Goal: Check status: Check status

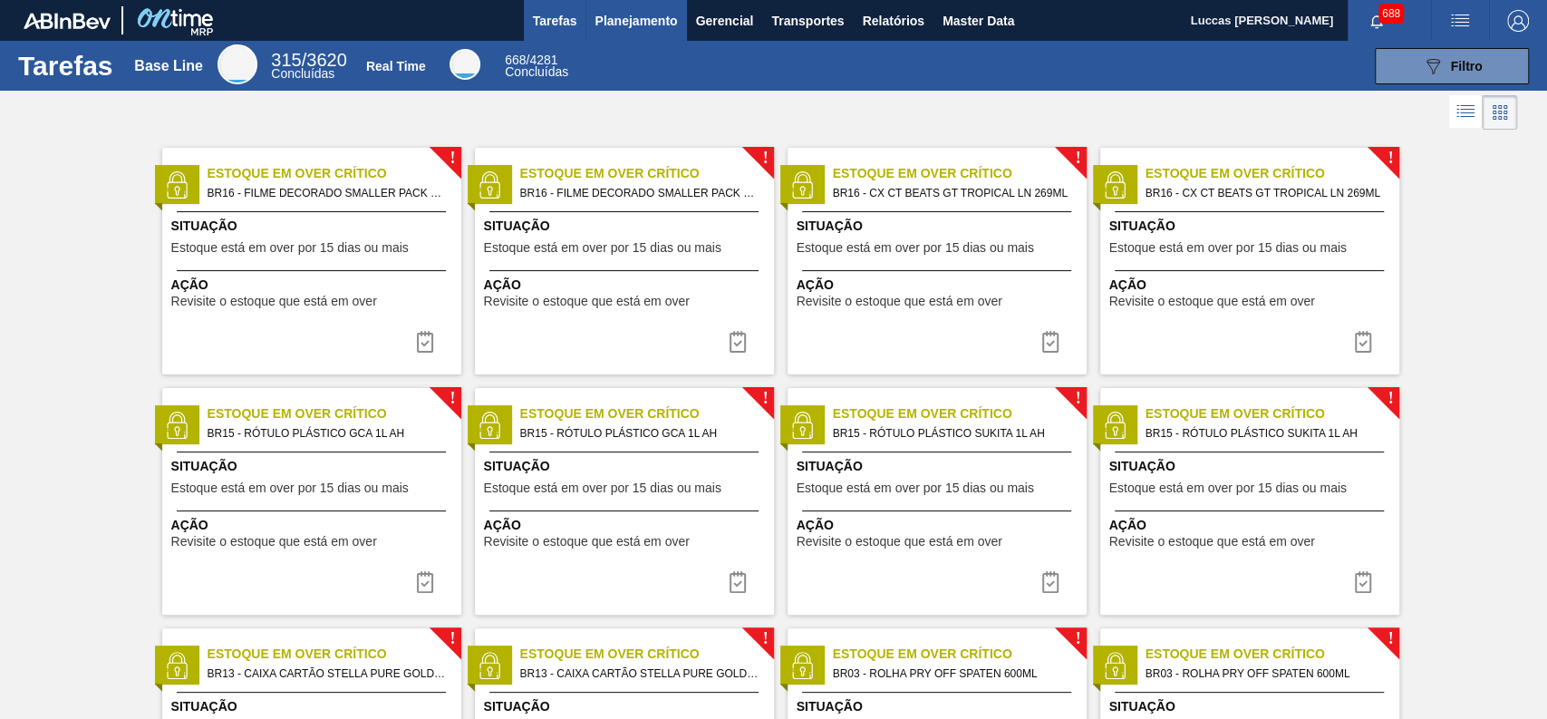
click at [614, 19] on span "Planejamento" at bounding box center [635, 21] width 82 height 22
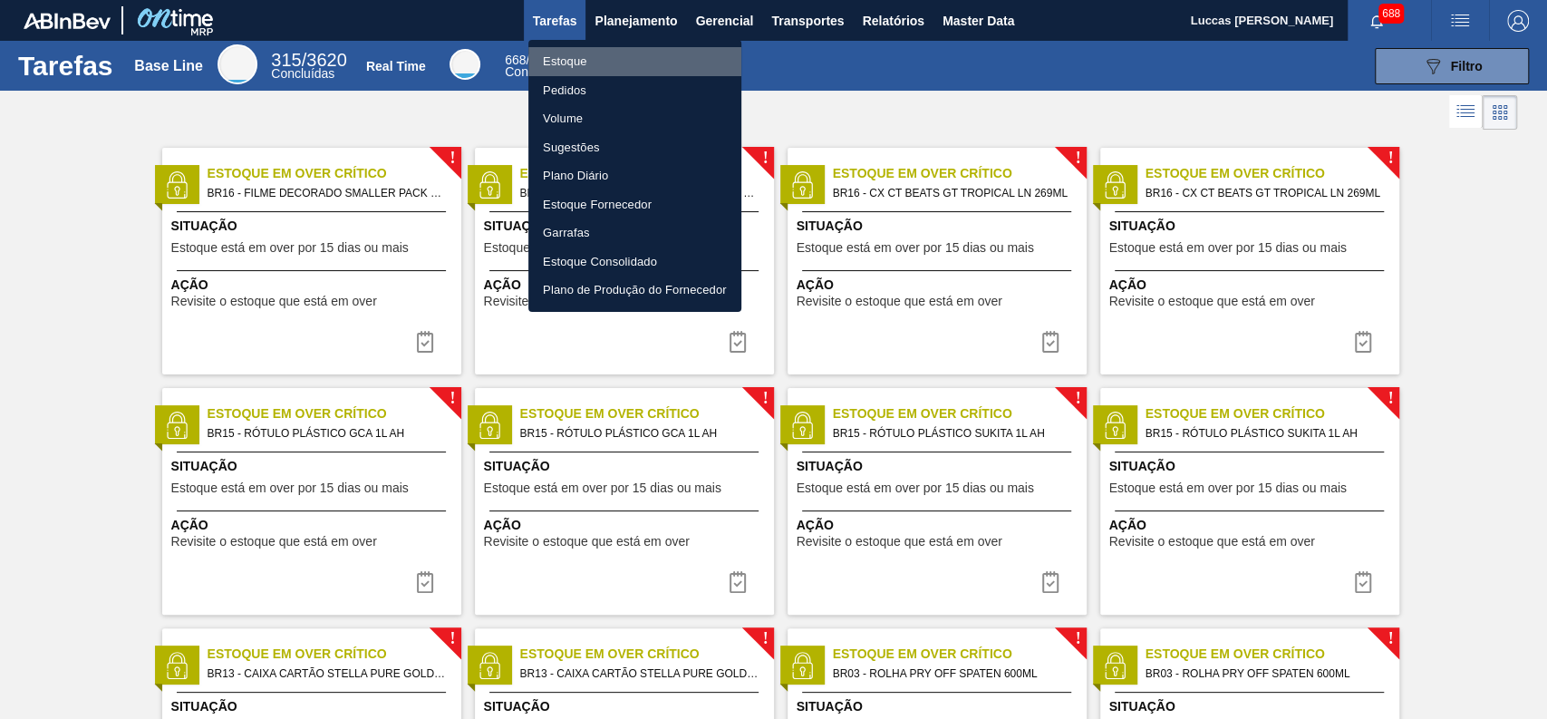
click at [623, 63] on li "Estoque" at bounding box center [634, 61] width 213 height 29
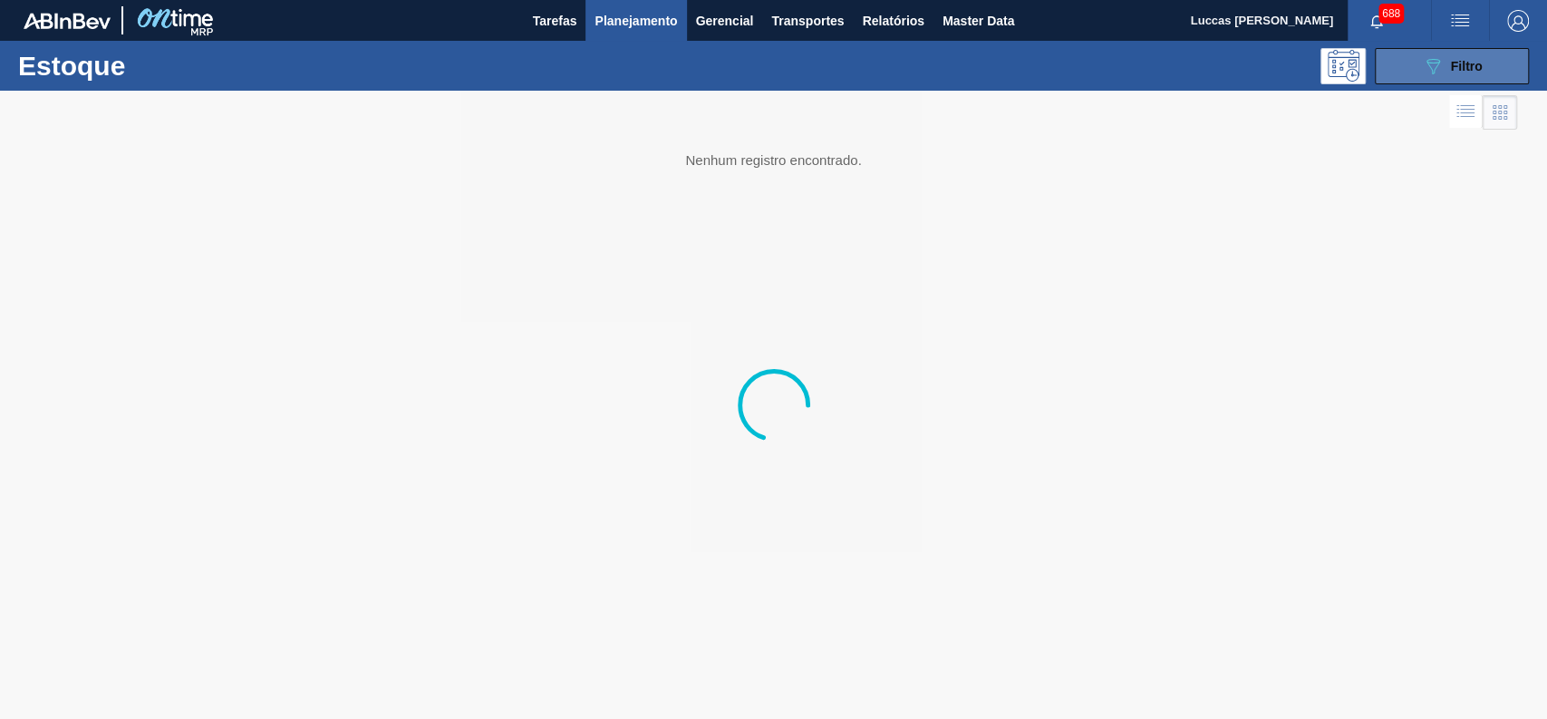
click at [1436, 63] on icon "089F7B8B-B2A5-4AFE-B5C0-19BA573D28AC" at bounding box center [1433, 66] width 22 height 22
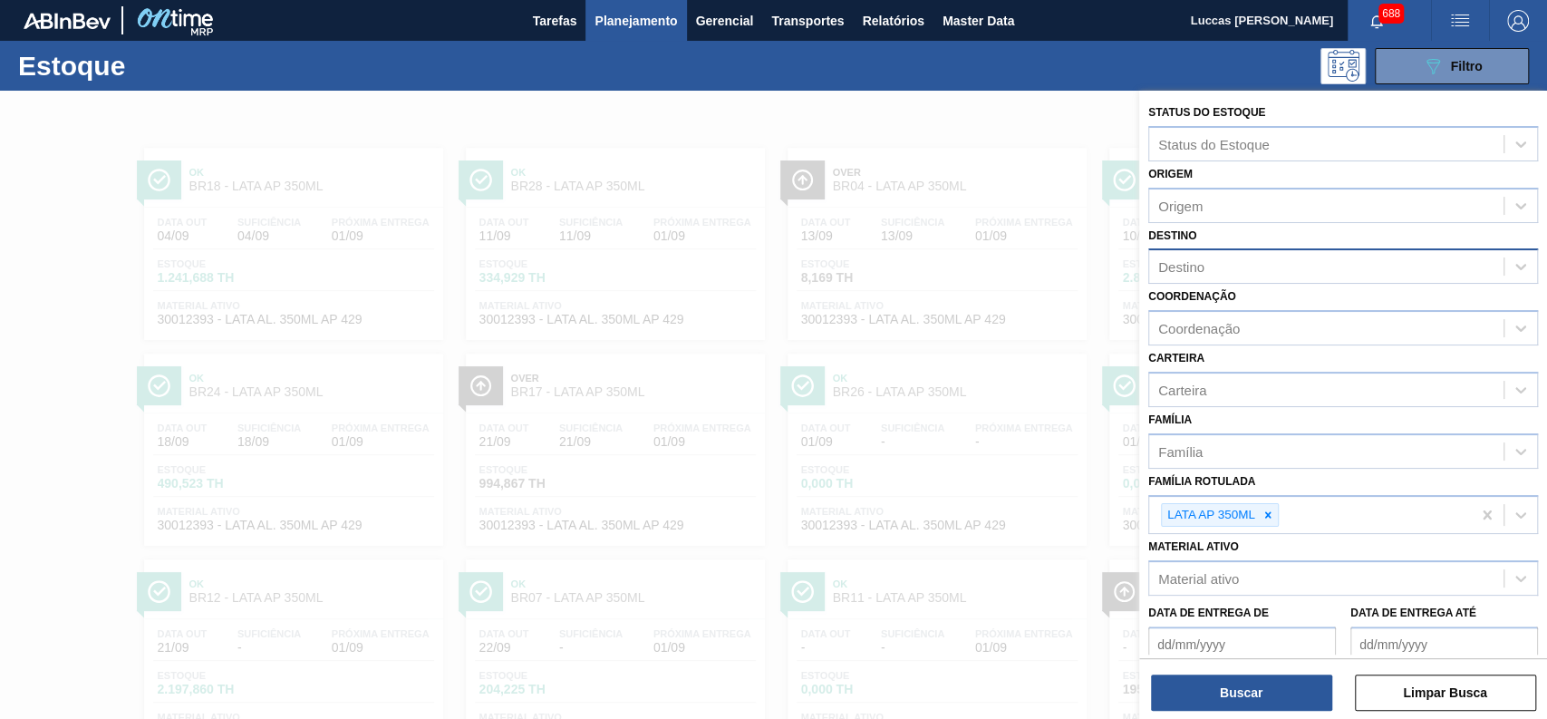
click at [1241, 271] on div "Destino" at bounding box center [1326, 267] width 354 height 26
type input "b"
click at [1116, 150] on div at bounding box center [773, 450] width 1547 height 719
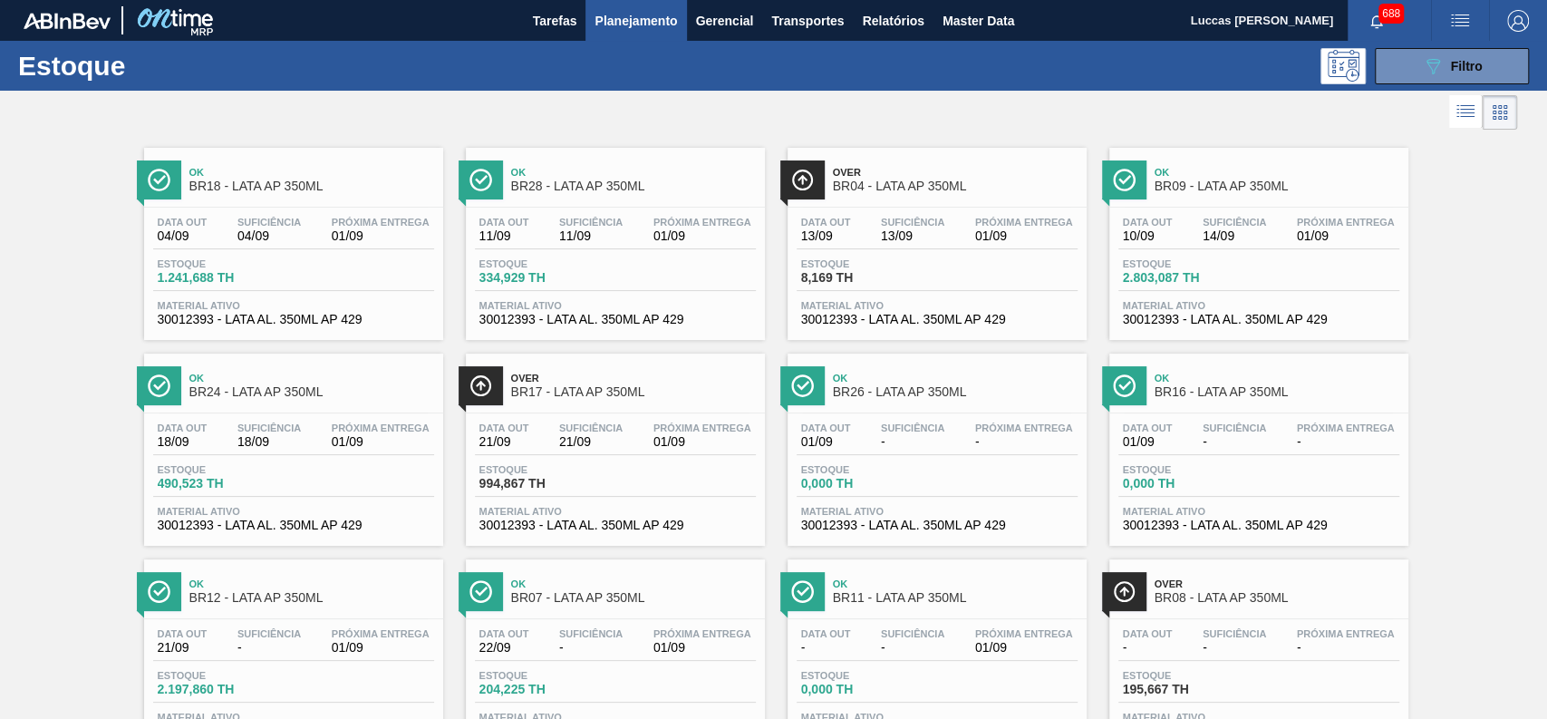
click at [1369, 71] on div "089F7B8B-B2A5-4AFE-B5C0-19BA573D28AC Filtro" at bounding box center [1452, 66] width 172 height 36
click at [1396, 63] on button "089F7B8B-B2A5-4AFE-B5C0-19BA573D28AC Filtro" at bounding box center [1452, 66] width 154 height 36
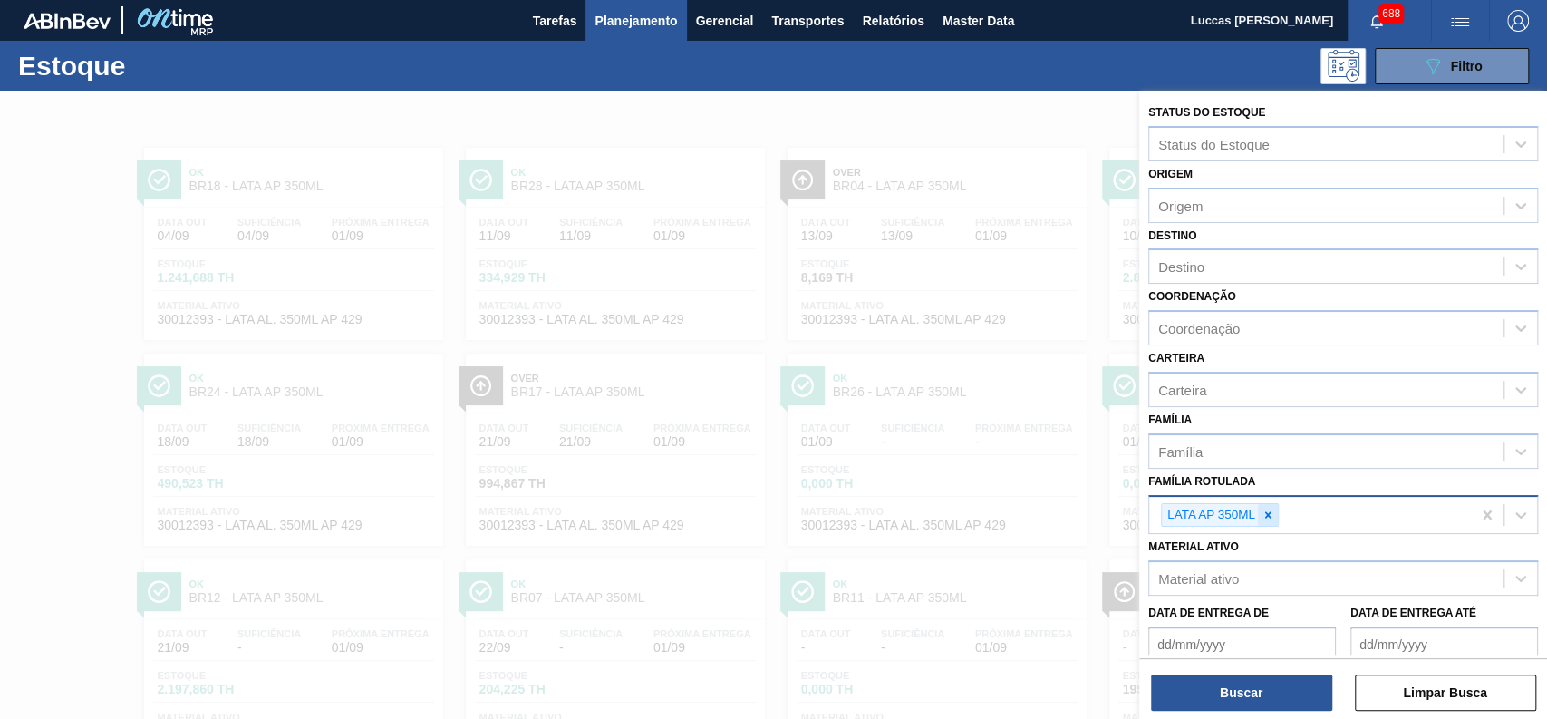
click at [1267, 515] on icon at bounding box center [1267, 514] width 13 height 13
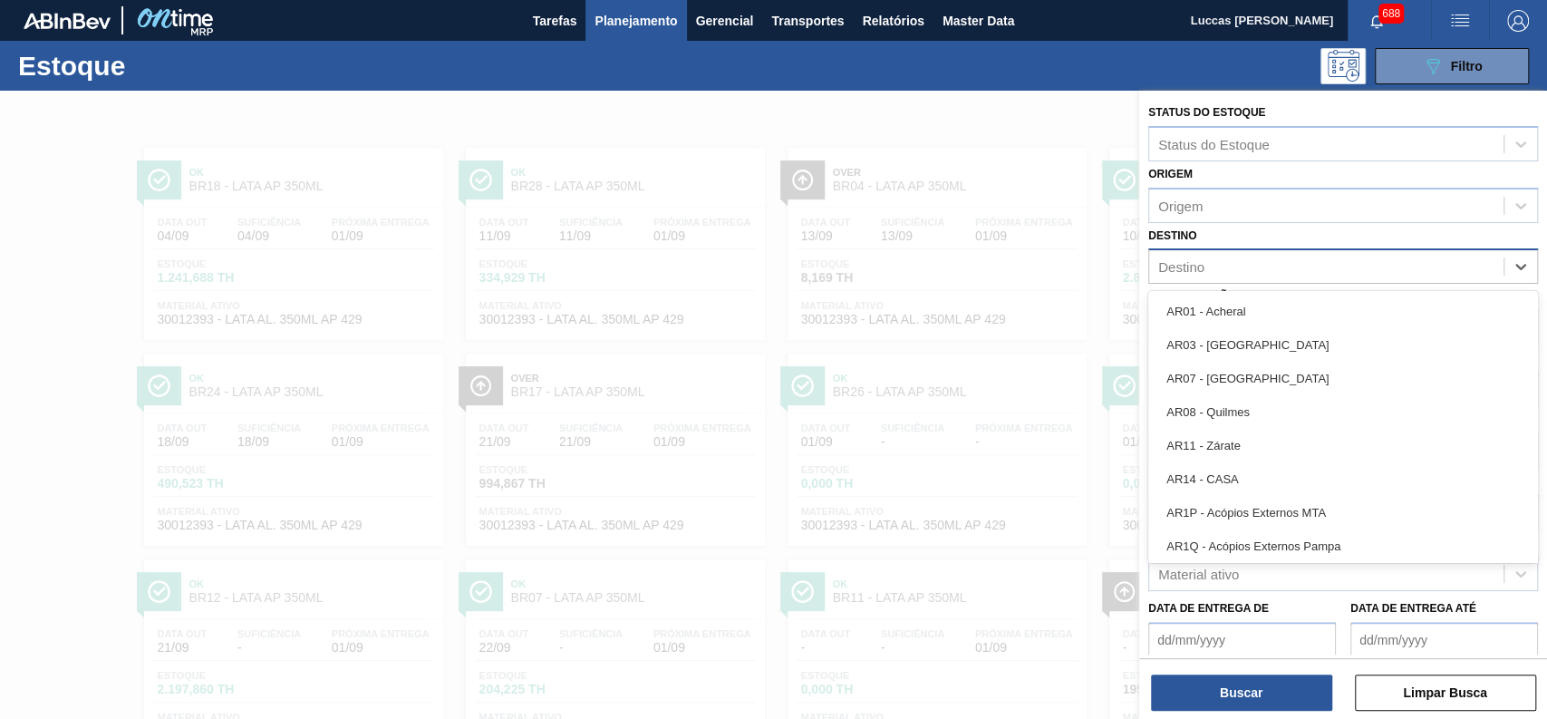
click at [1212, 268] on div "Destino" at bounding box center [1326, 267] width 354 height 26
type input "br15"
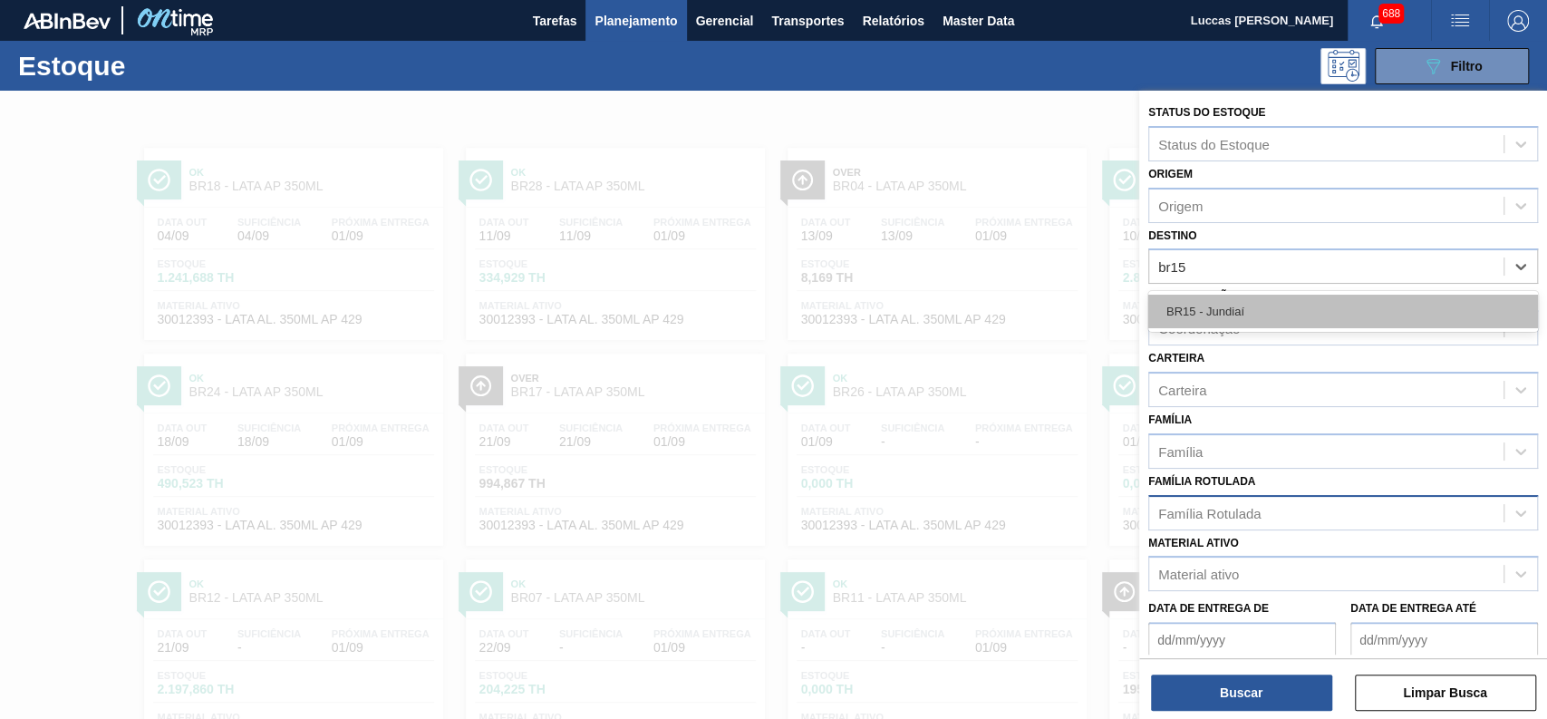
click at [1230, 314] on div "BR15 - Jundiaí" at bounding box center [1343, 312] width 390 height 34
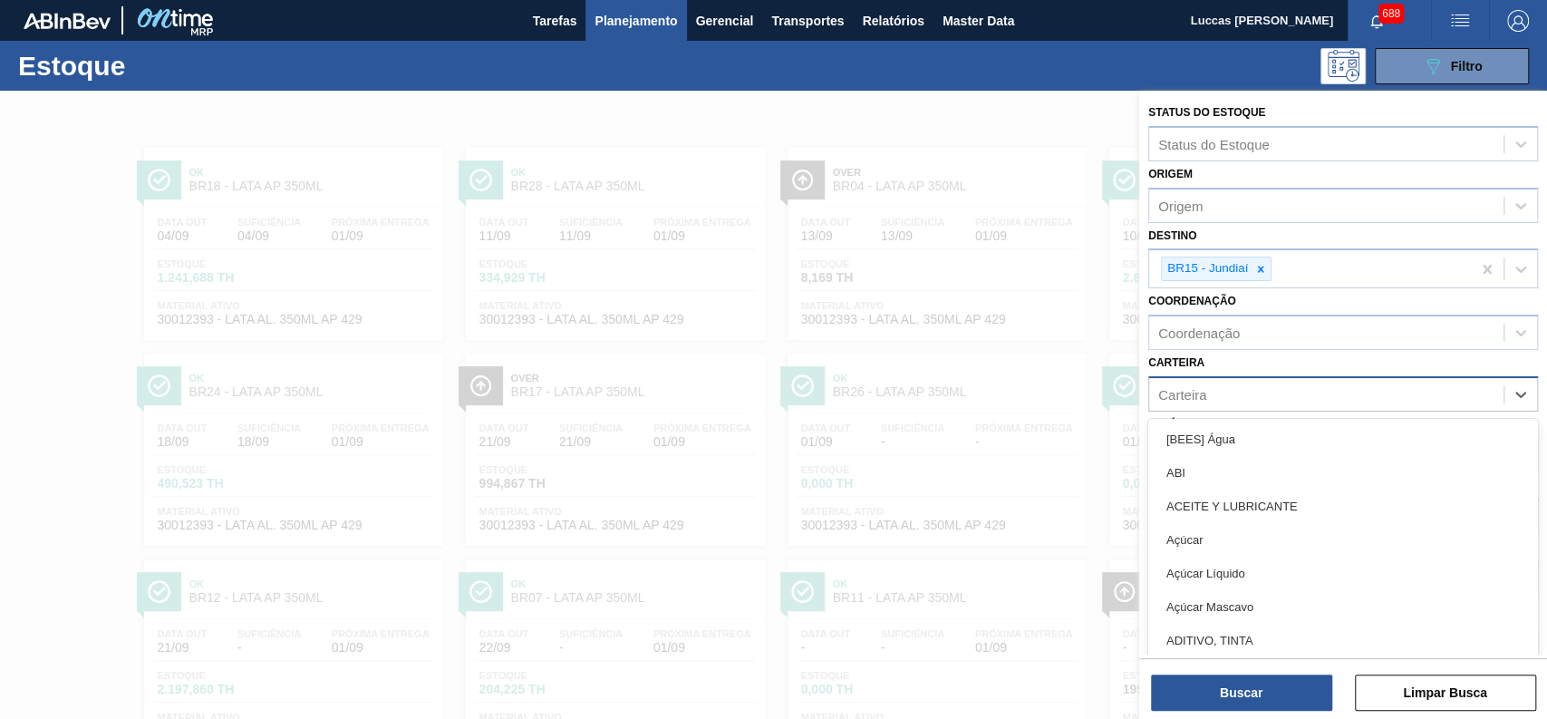
click at [1205, 406] on div "Carteira" at bounding box center [1343, 393] width 390 height 35
type input "plástico"
drag, startPoint x: 1334, startPoint y: 410, endPoint x: 1327, endPoint y: 398, distance: 13.8
click at [1332, 405] on div "ETIQUETAS DE PLÁSTICO" at bounding box center [1310, 396] width 322 height 37
click at [1327, 397] on icon at bounding box center [1333, 396] width 13 height 13
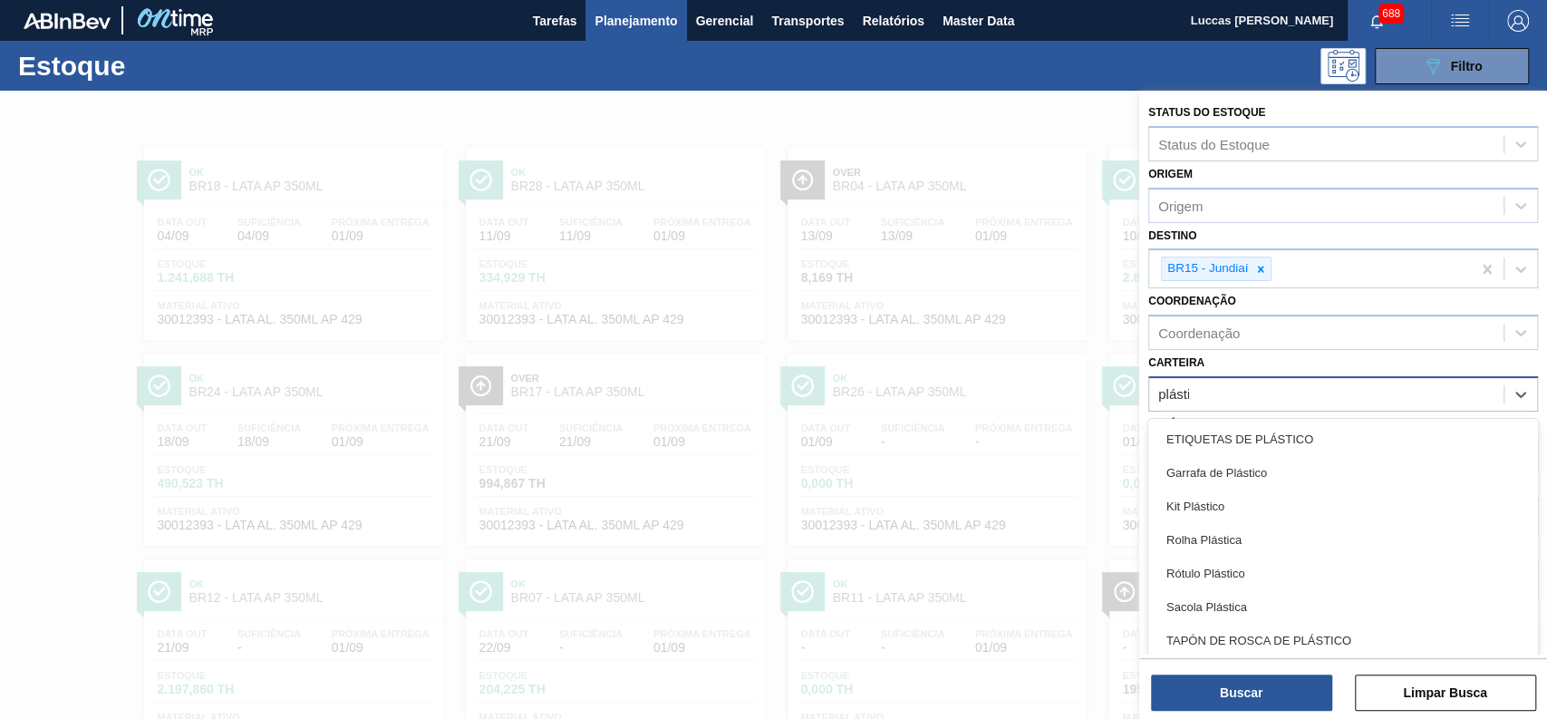
type input "plástico"
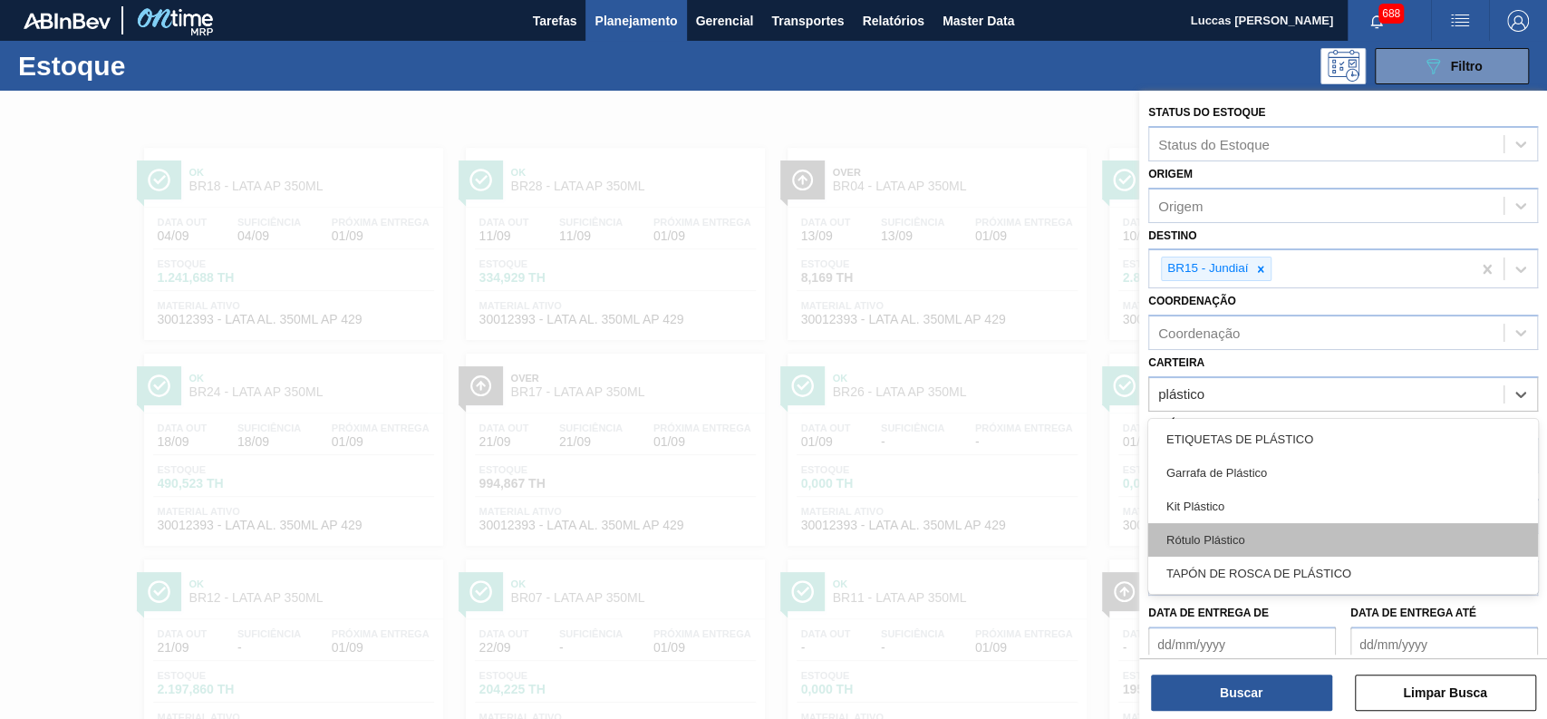
click at [1231, 527] on div "Rótulo Plástico" at bounding box center [1343, 540] width 390 height 34
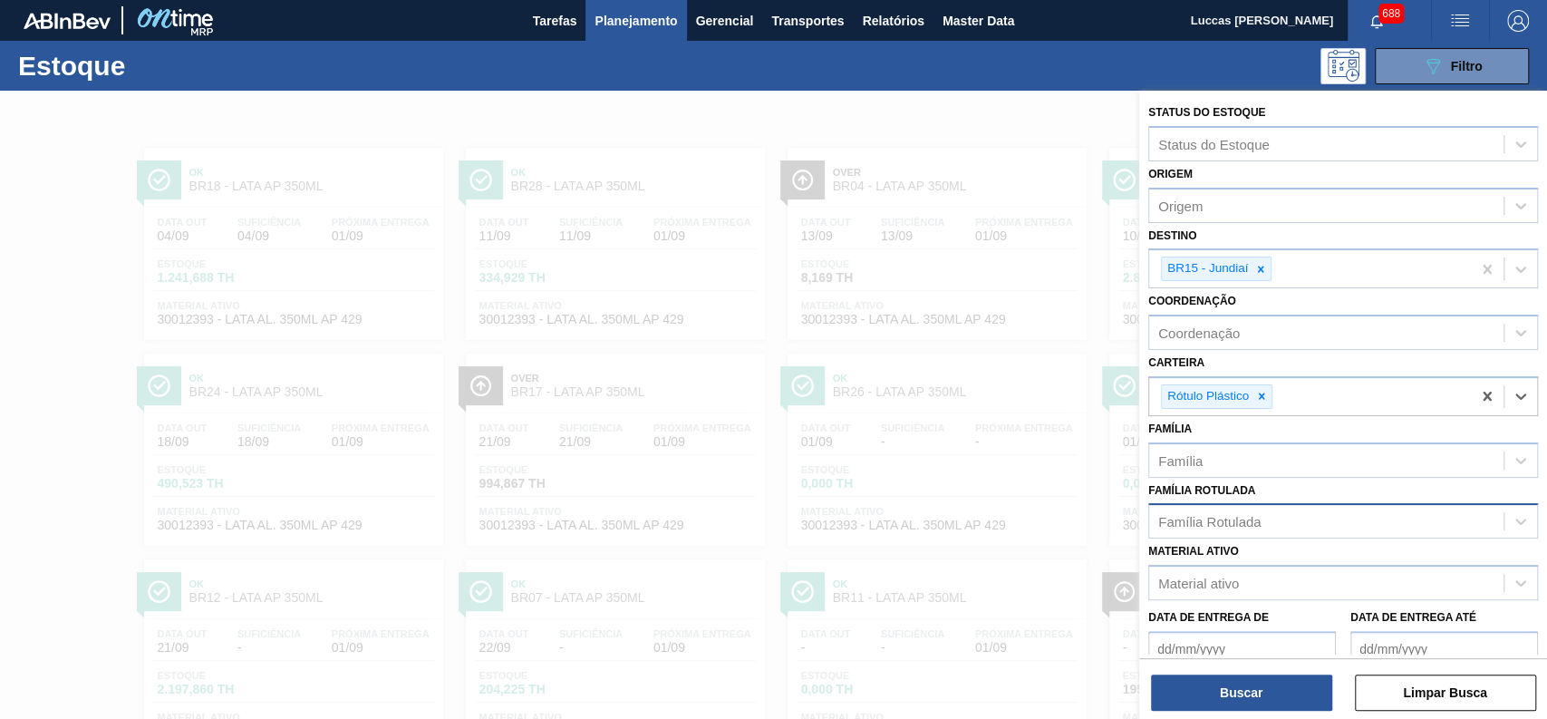
scroll to position [152, 0]
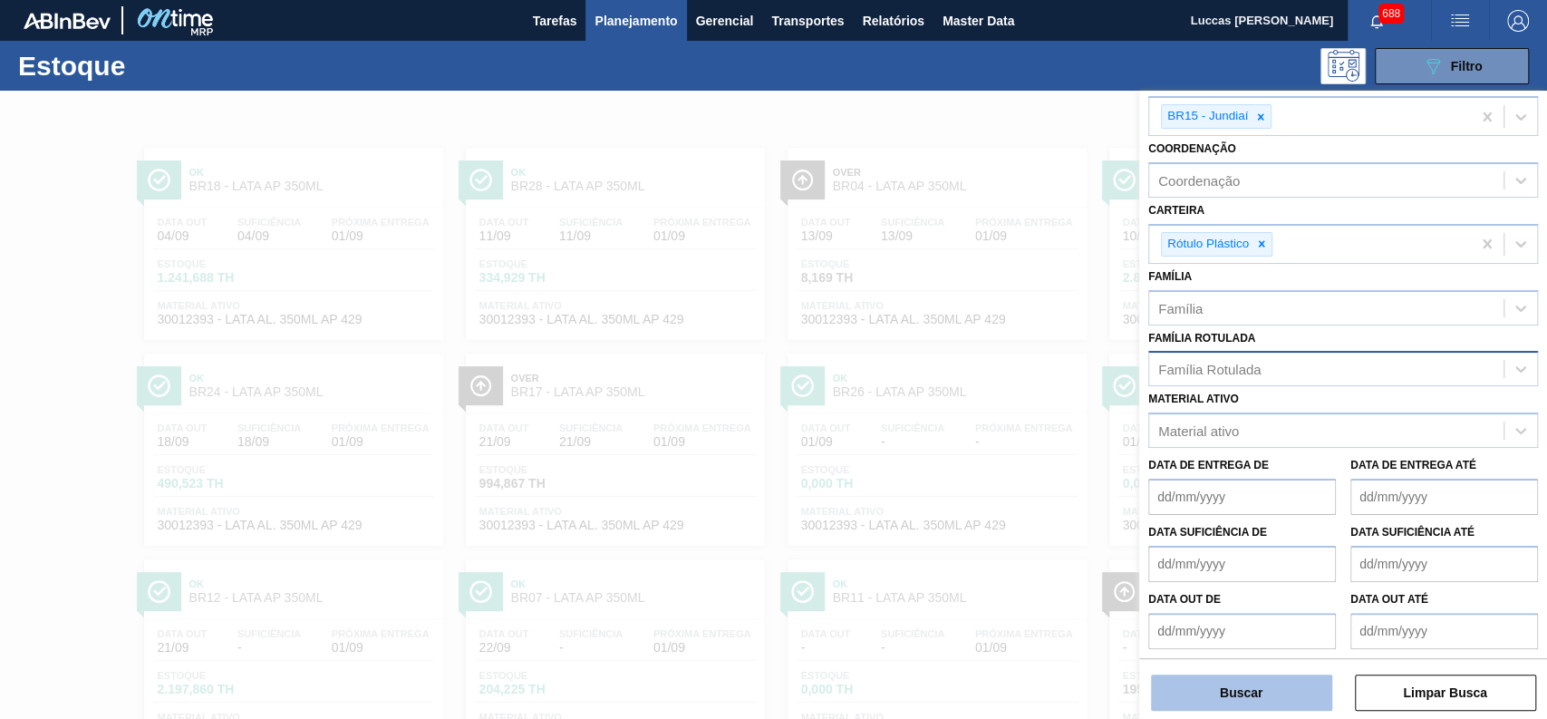
click at [1276, 689] on button "Buscar" at bounding box center [1241, 692] width 181 height 36
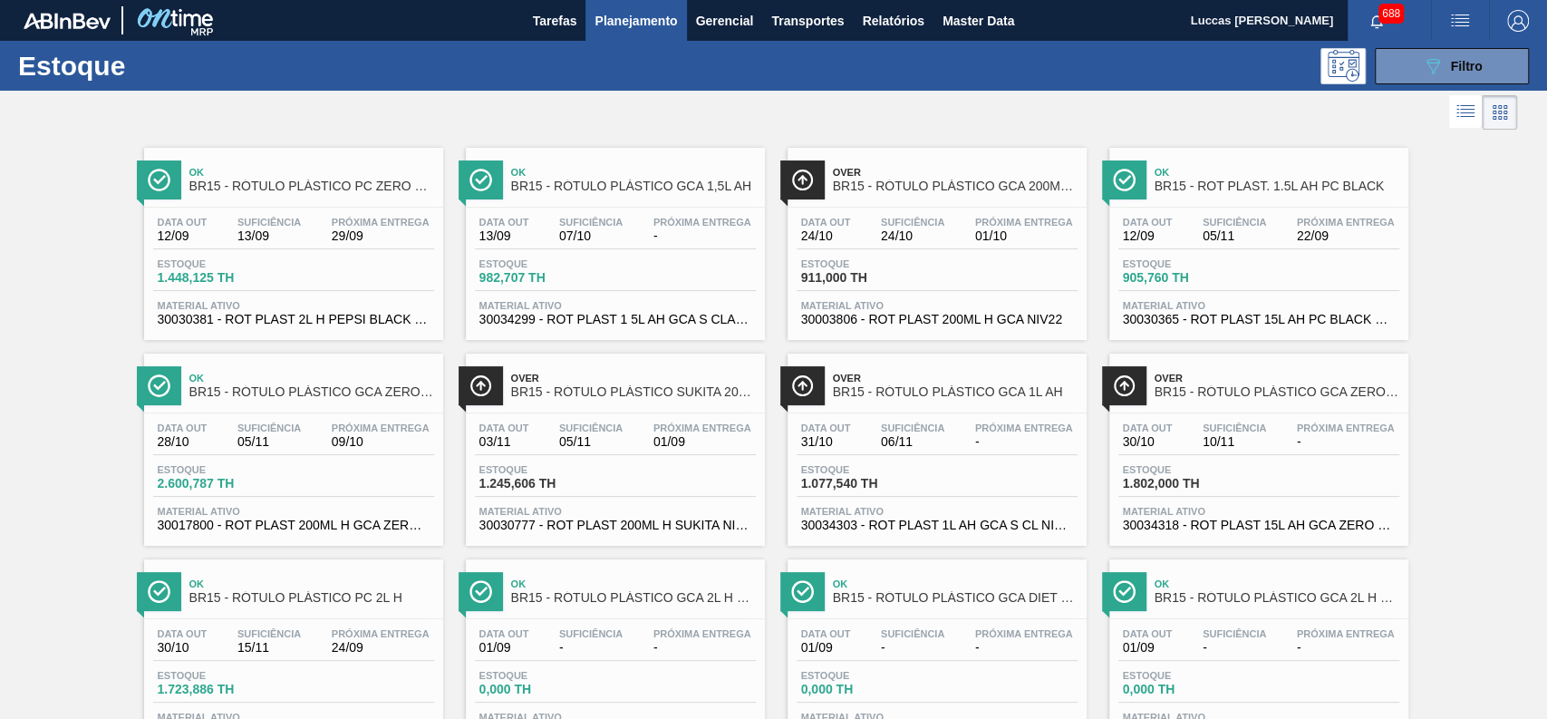
click at [739, 121] on div at bounding box center [758, 112] width 1517 height 43
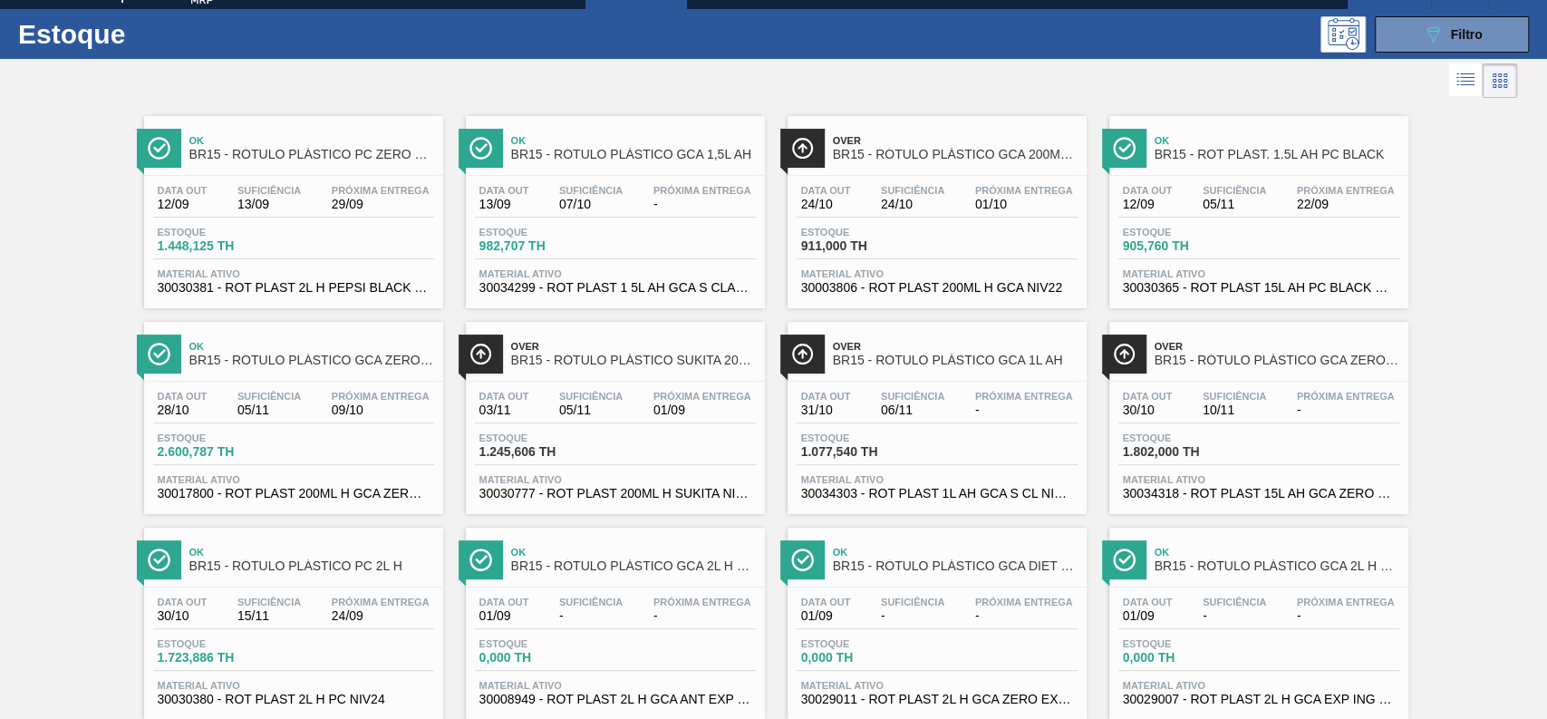
scroll to position [0, 0]
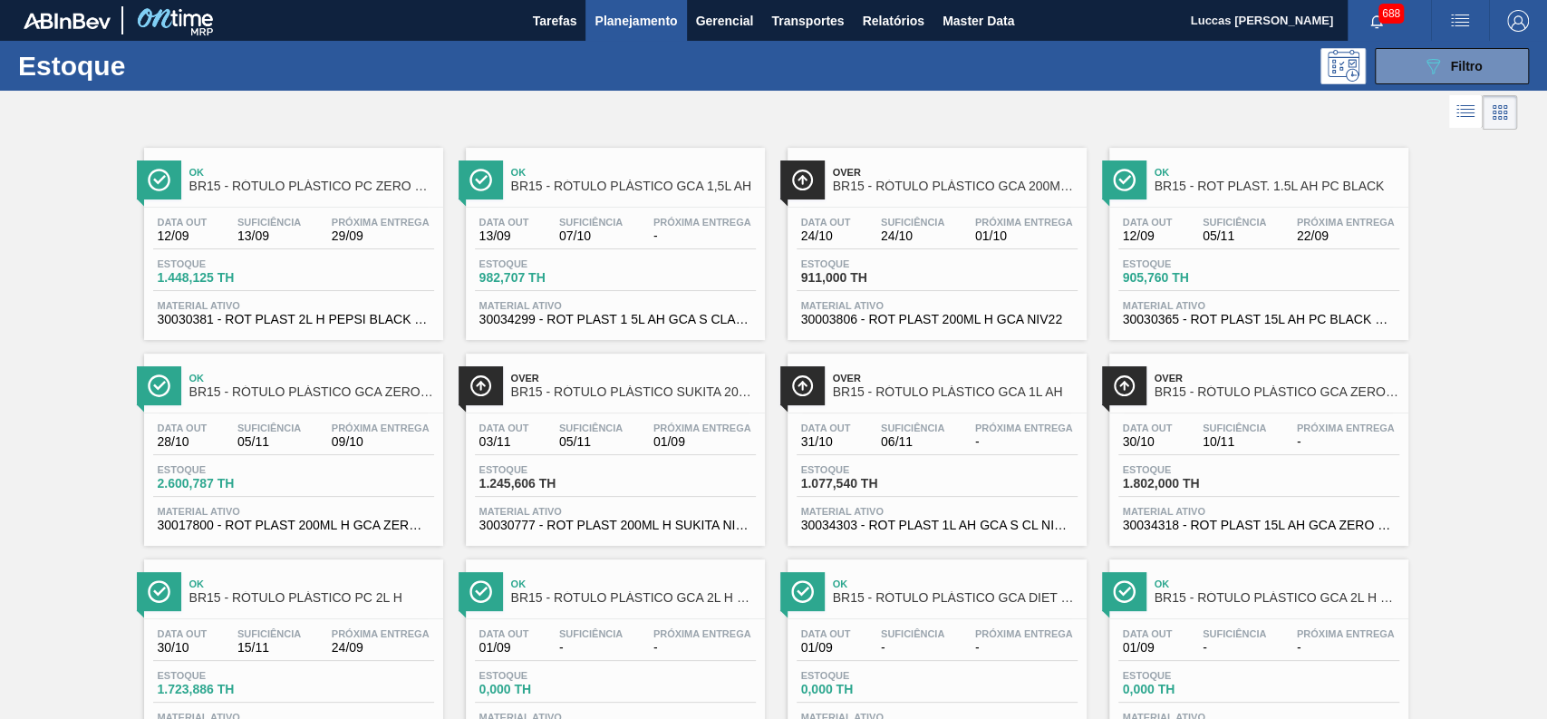
click at [359, 392] on span "BR15 - RÓTULO PLÁSTICO GCA ZERO 200ML H" at bounding box center [311, 392] width 245 height 14
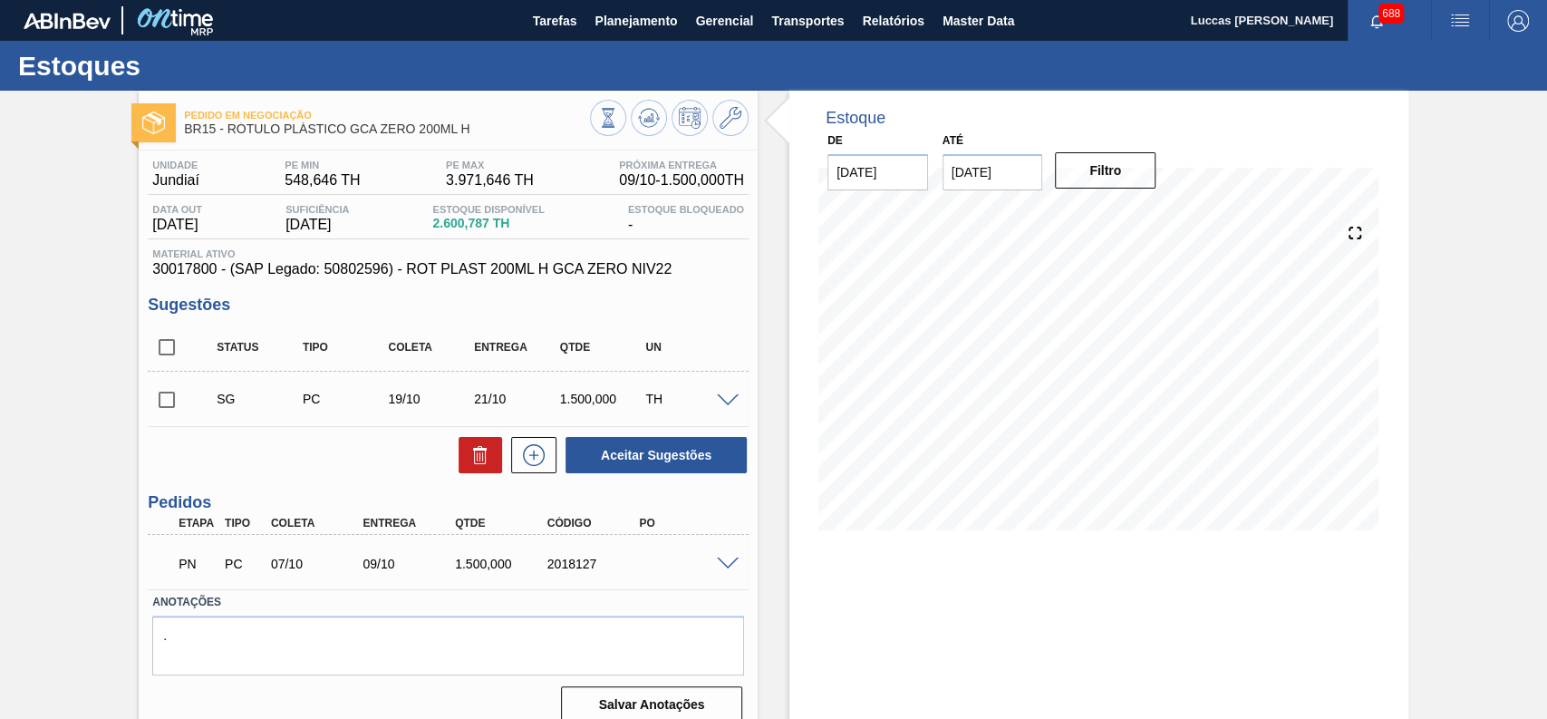
click at [763, 342] on div "Estoque De [DATE] Até [DATE] Filtro 01/09 Projeção de Estoque 2,549.787 [DOMAIN…" at bounding box center [1083, 435] width 651 height 689
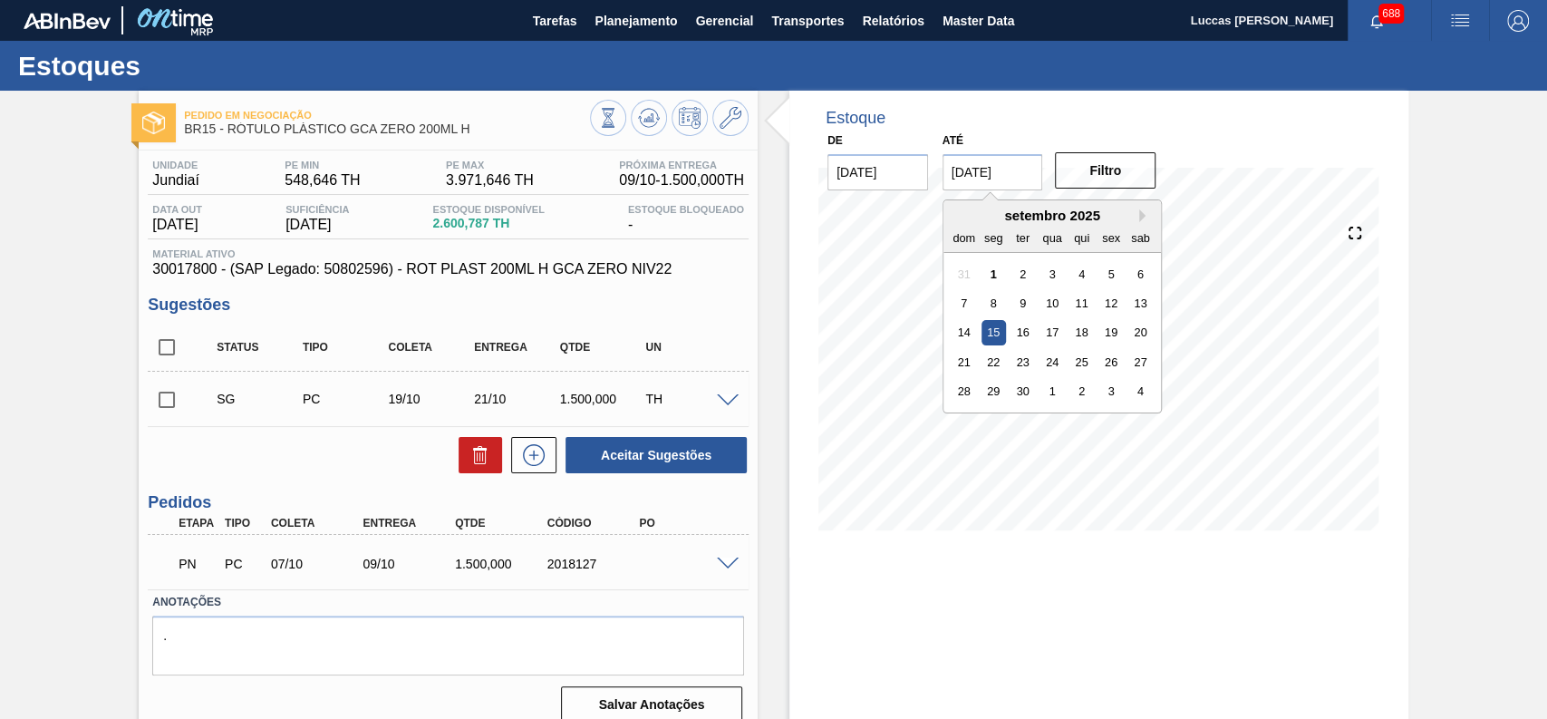
click at [1025, 163] on input "[DATE]" at bounding box center [992, 172] width 101 height 36
click at [1139, 217] on button "Next Month" at bounding box center [1145, 215] width 13 height 13
click at [957, 427] on div "30" at bounding box center [963, 421] width 24 height 24
type input "[DATE]"
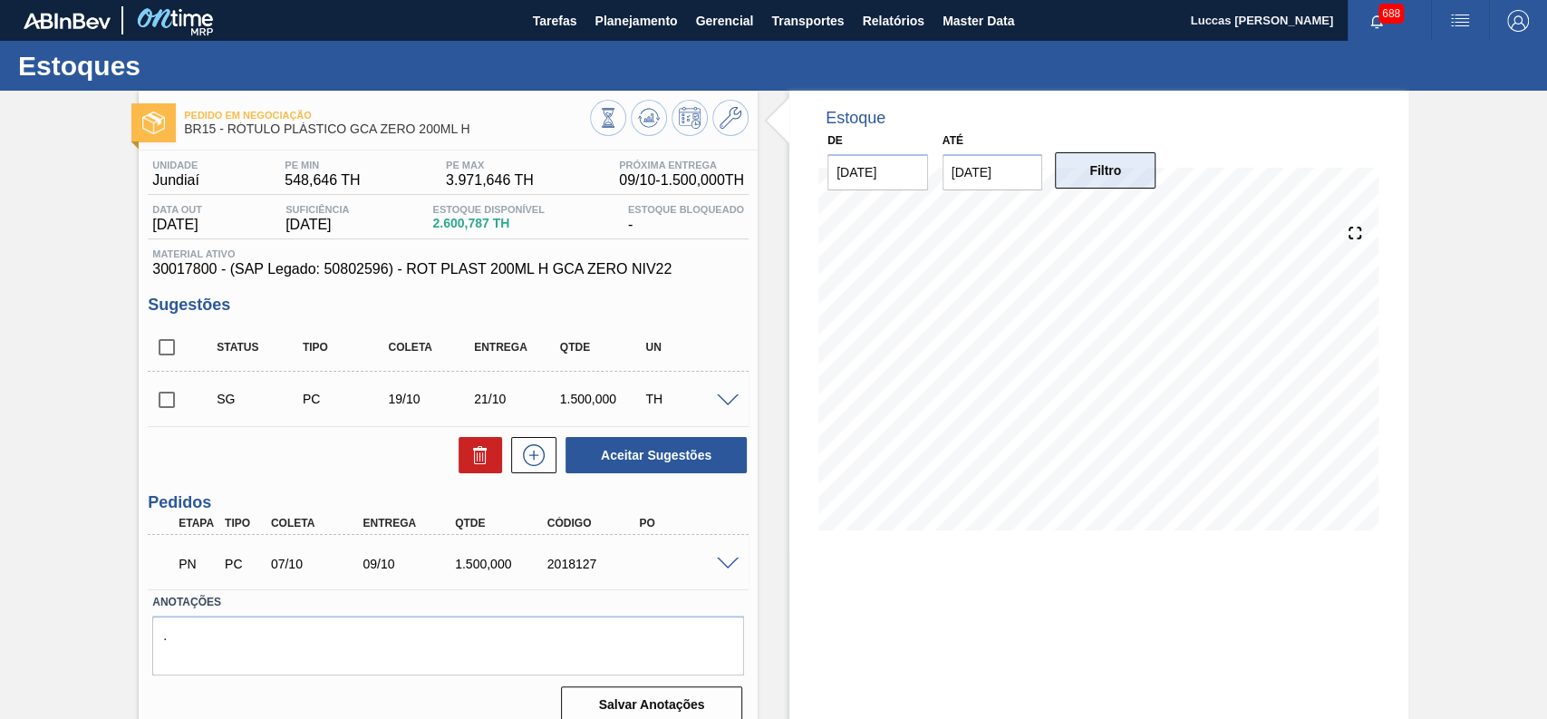
click at [1096, 161] on button "Filtro" at bounding box center [1105, 170] width 101 height 36
click at [637, 27] on span "Planejamento" at bounding box center [635, 21] width 82 height 22
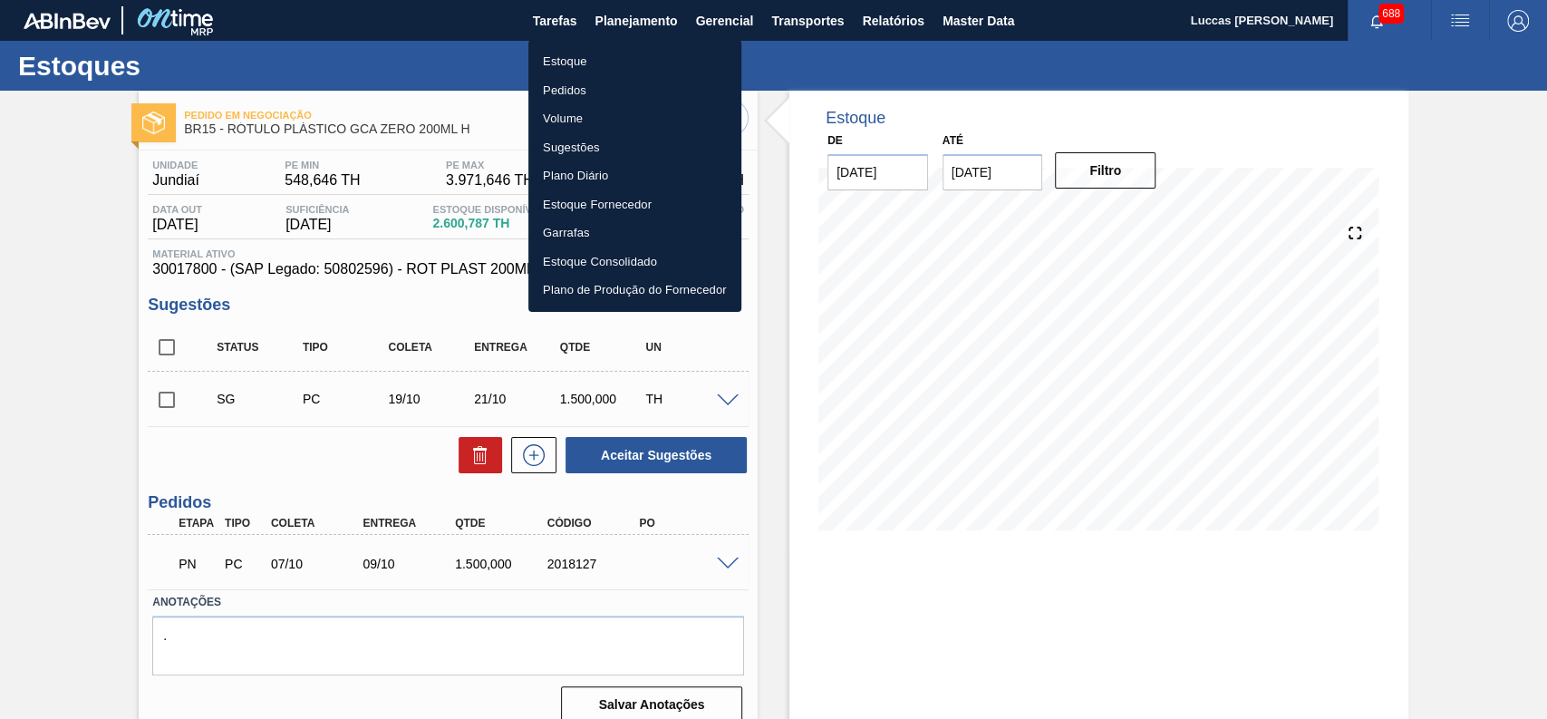
click at [594, 87] on li "Pedidos" at bounding box center [634, 90] width 213 height 29
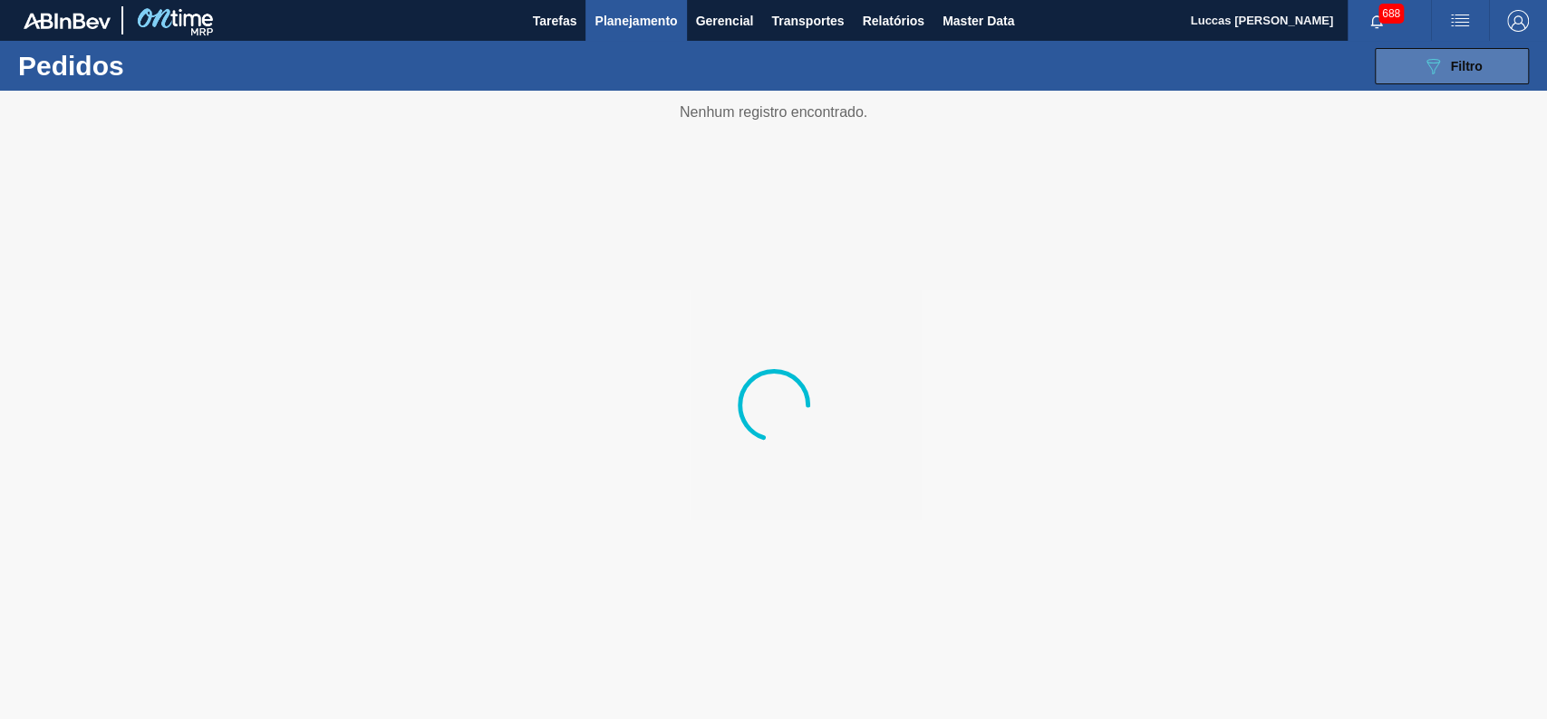
click at [1405, 67] on button "089F7B8B-B2A5-4AFE-B5C0-19BA573D28AC Filtro" at bounding box center [1452, 66] width 154 height 36
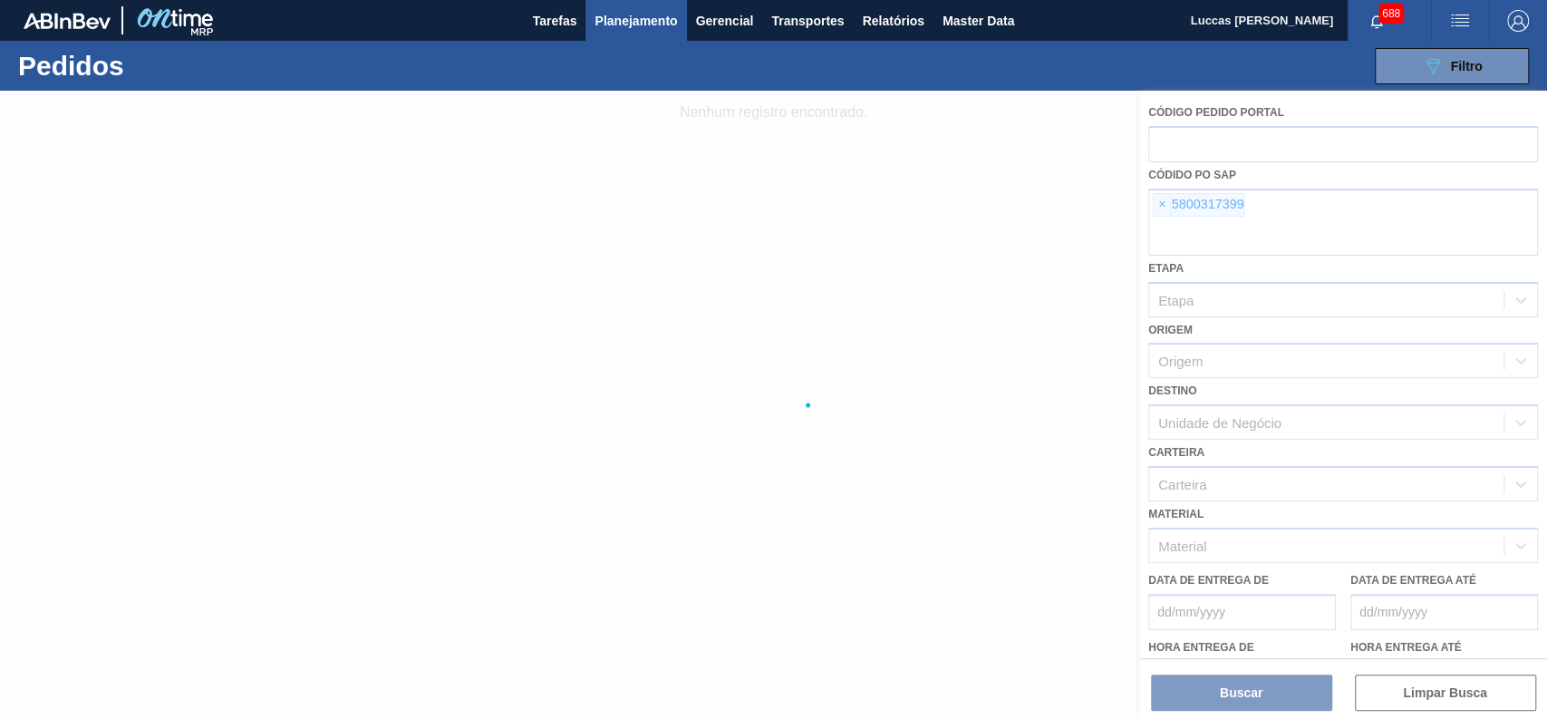
click at [1160, 194] on div at bounding box center [773, 405] width 1547 height 628
click at [1161, 199] on div at bounding box center [773, 405] width 1547 height 628
click at [1166, 203] on div at bounding box center [773, 405] width 1547 height 628
click at [1164, 203] on span "×" at bounding box center [1162, 205] width 17 height 22
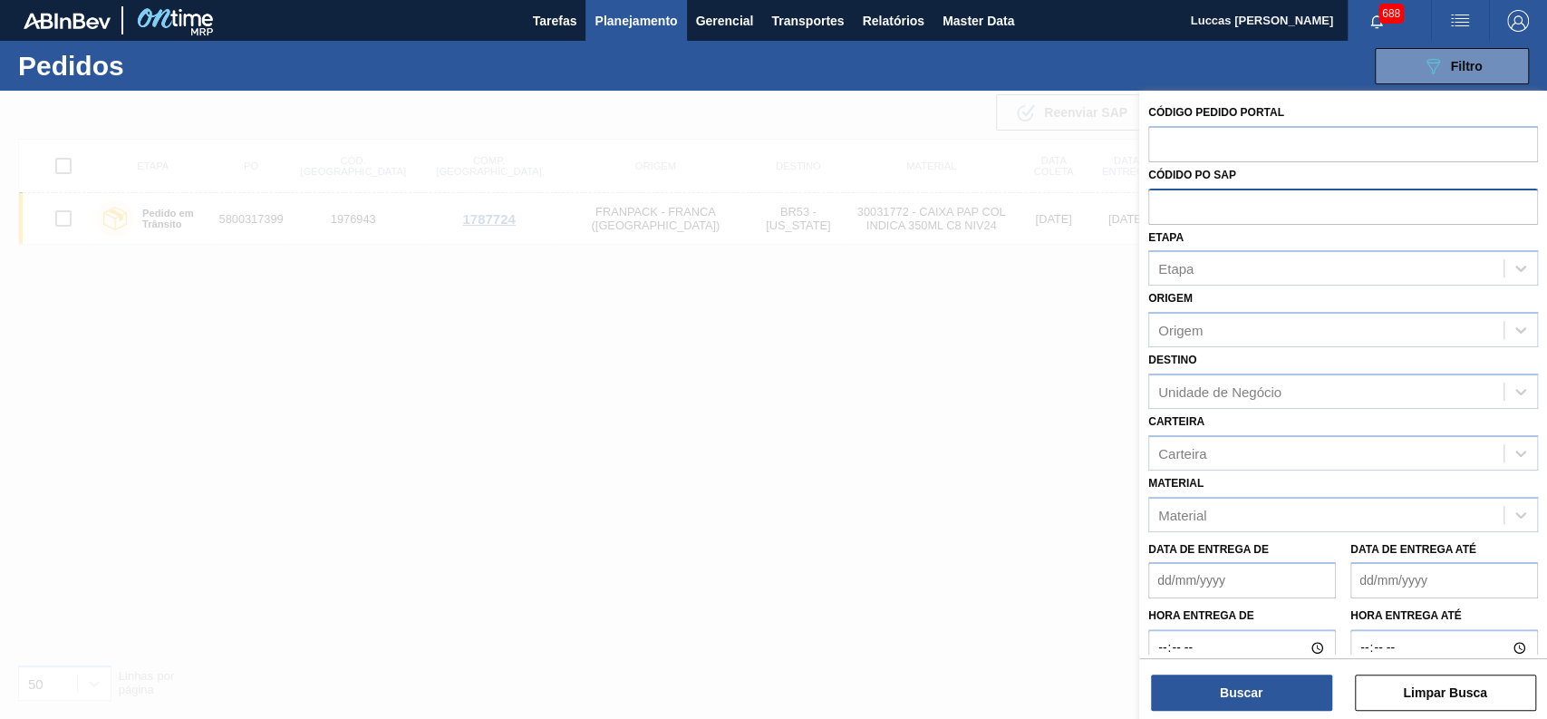
paste input "4200873794"
type input "4200873794"
click at [1248, 683] on button "Buscar" at bounding box center [1241, 692] width 181 height 36
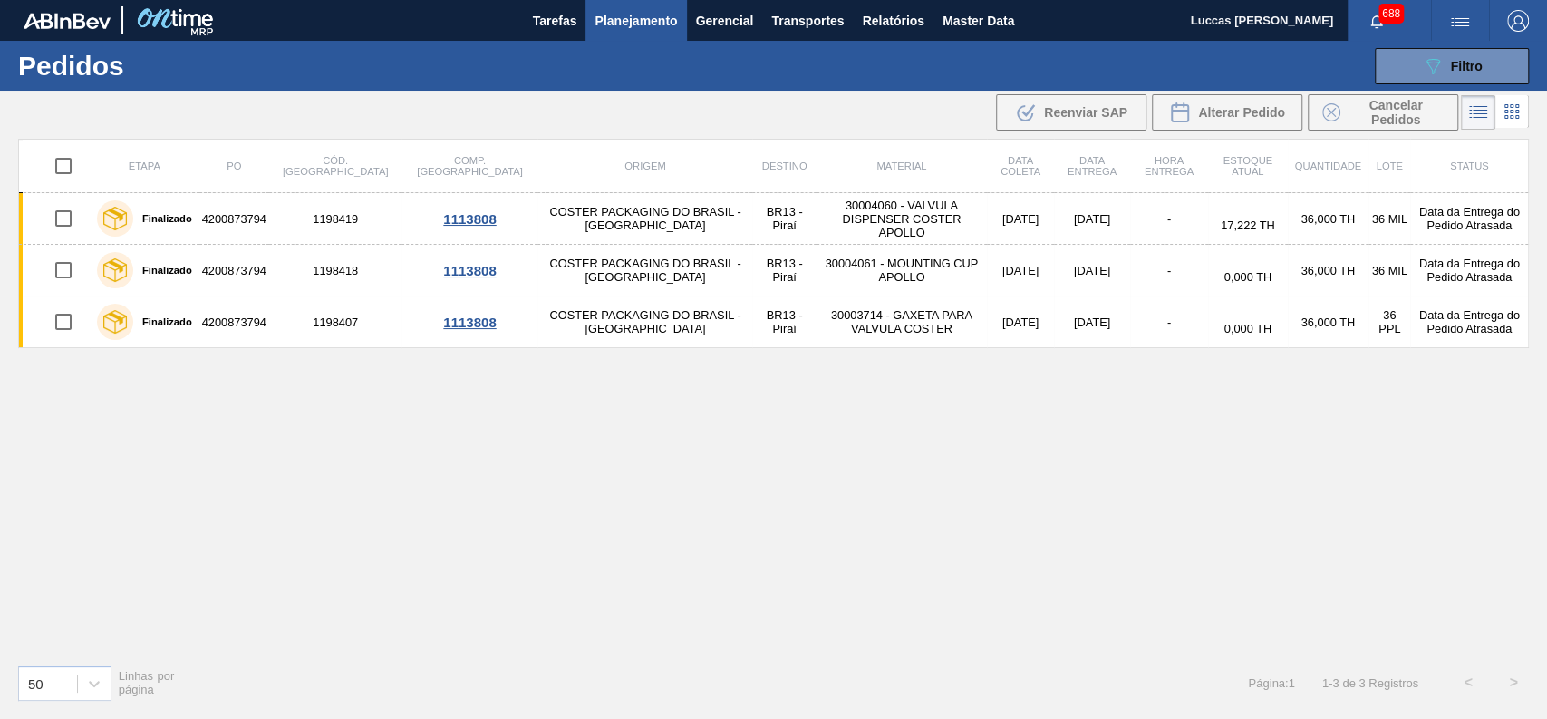
click at [663, 456] on div "Etapa PO Cód. Pedido Comp. Carga Origem Destino Material Data coleta Data entre…" at bounding box center [773, 394] width 1511 height 510
click at [1515, 114] on icon at bounding box center [1512, 112] width 22 height 22
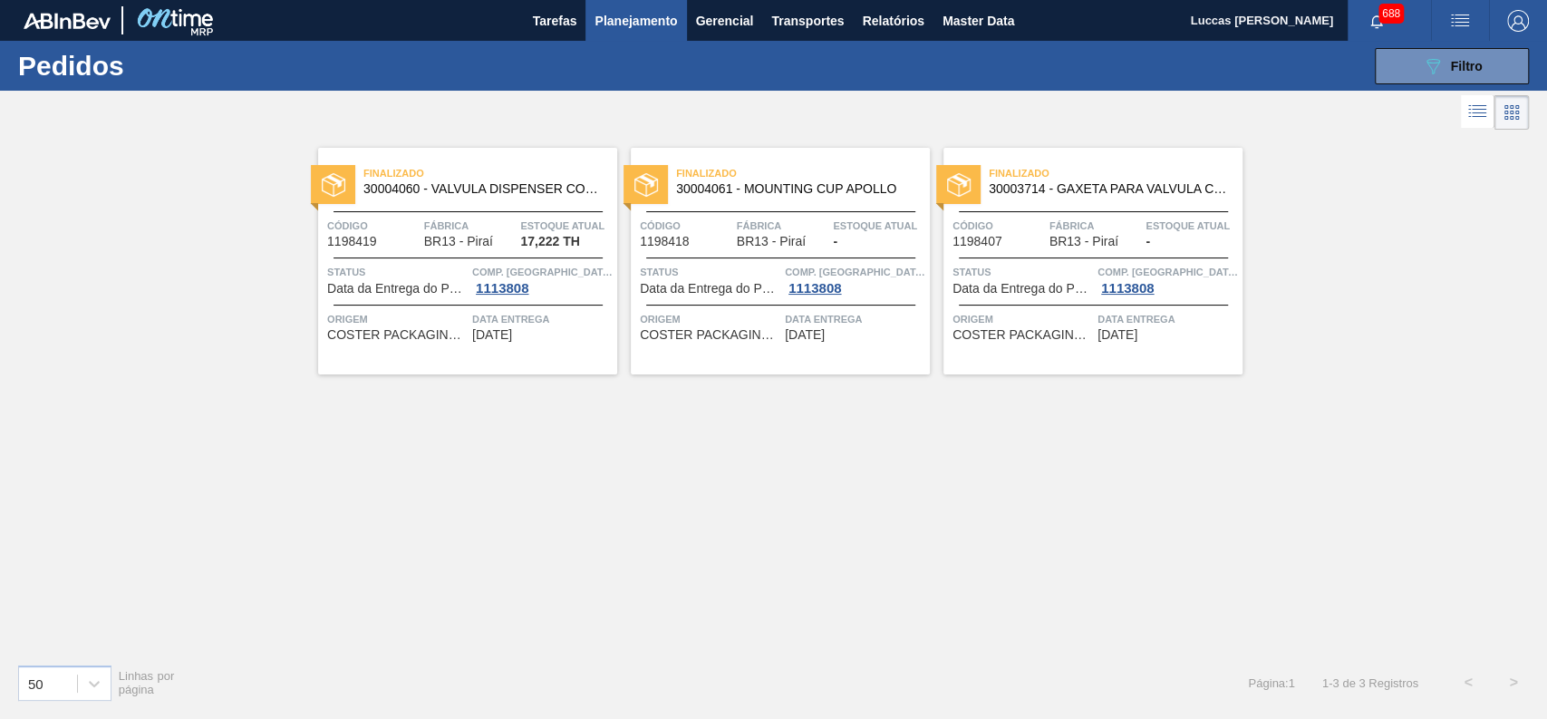
click at [500, 179] on span "Finalizado" at bounding box center [490, 173] width 254 height 18
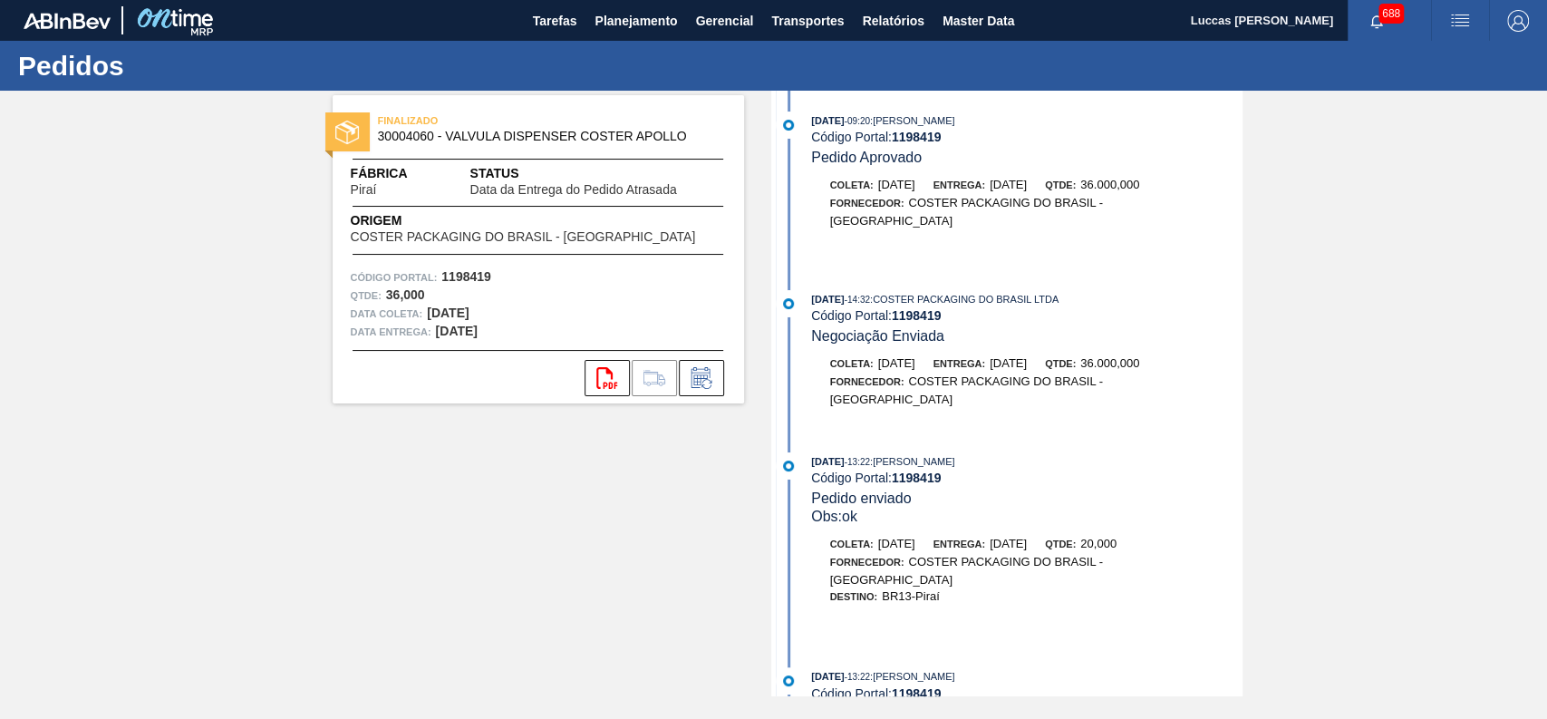
scroll to position [2624, 0]
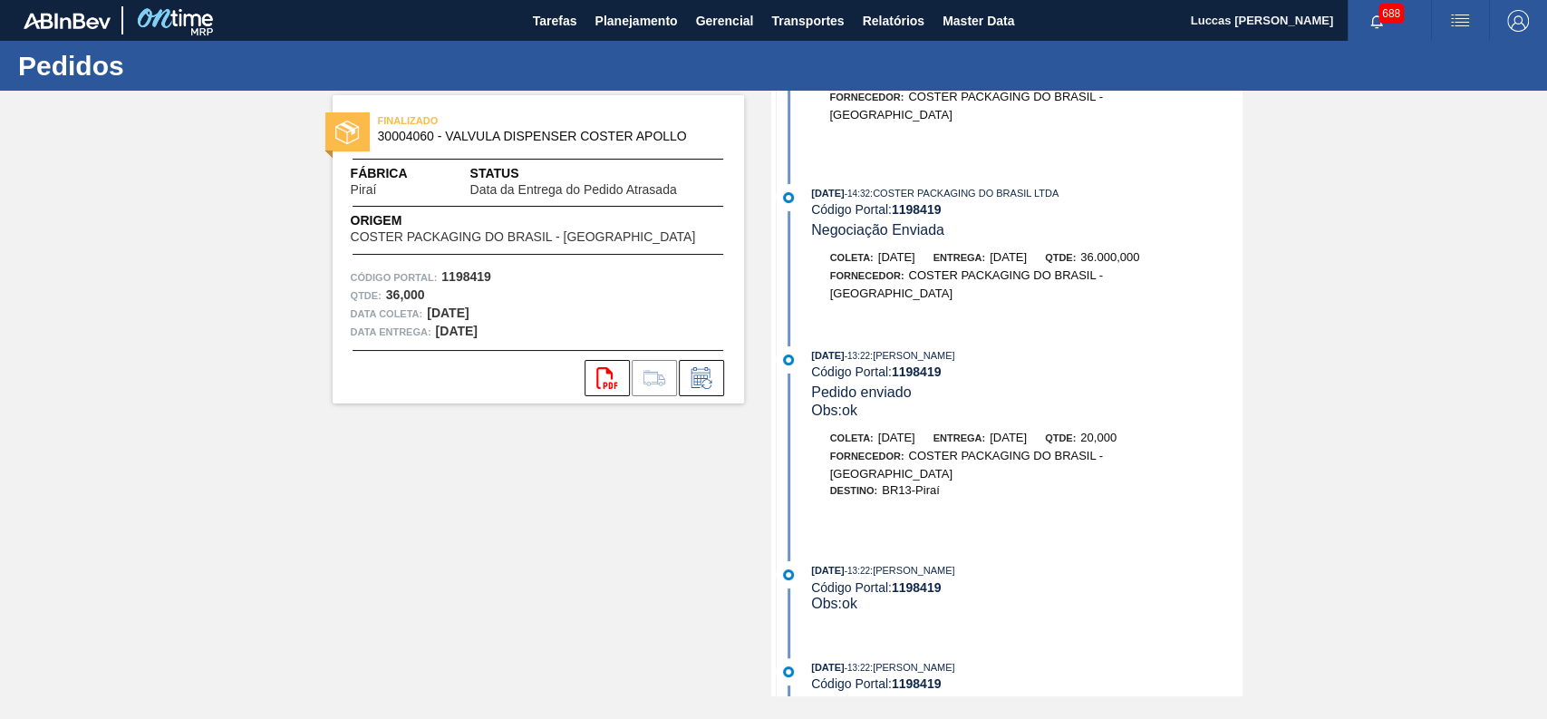
drag, startPoint x: 1241, startPoint y: 607, endPoint x: 1236, endPoint y: 593, distance: 15.5
click at [1236, 593] on div "FINALIZADO 30004060 - VALVULA DISPENSER COSTER APOLLO Fábrica Piraí Status Data…" at bounding box center [773, 393] width 1547 height 605
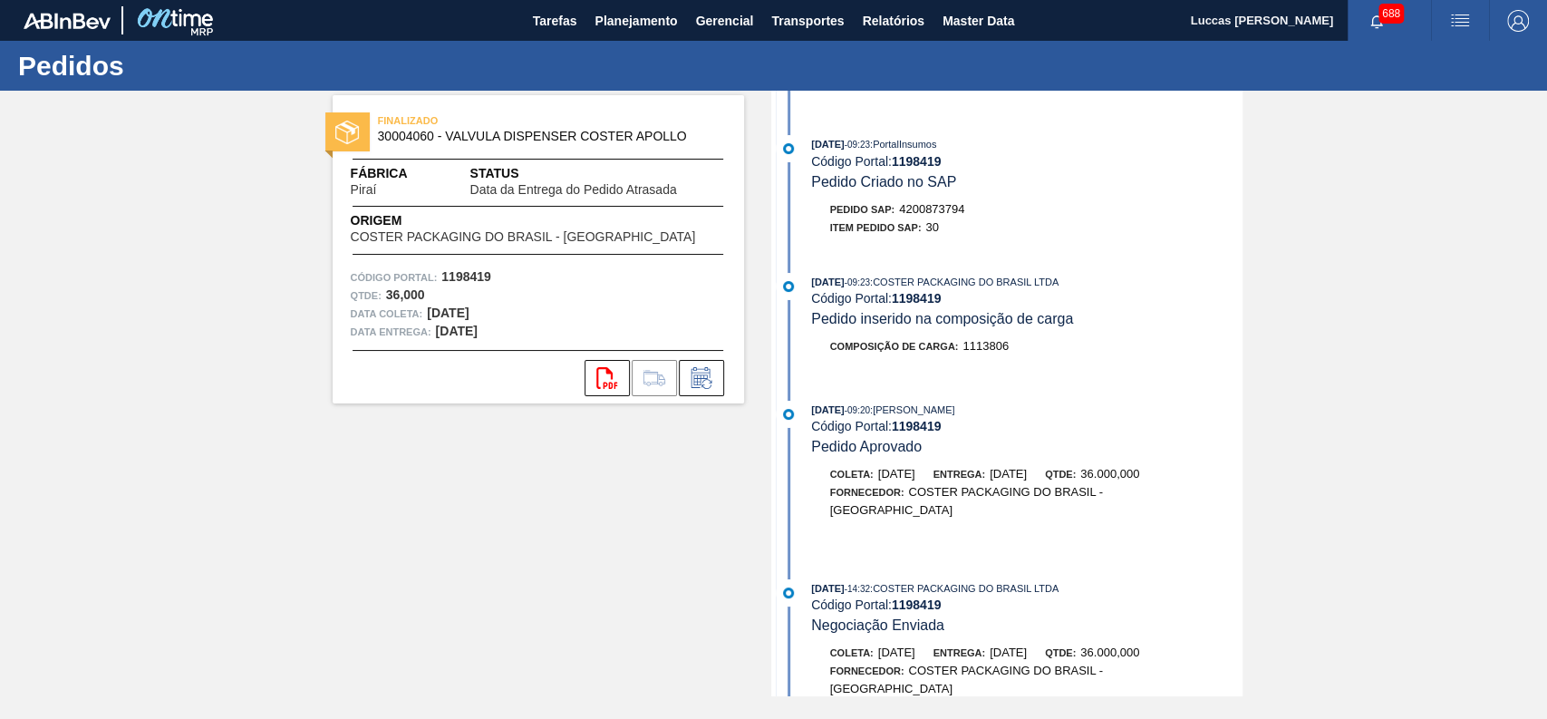
scroll to position [1920, 0]
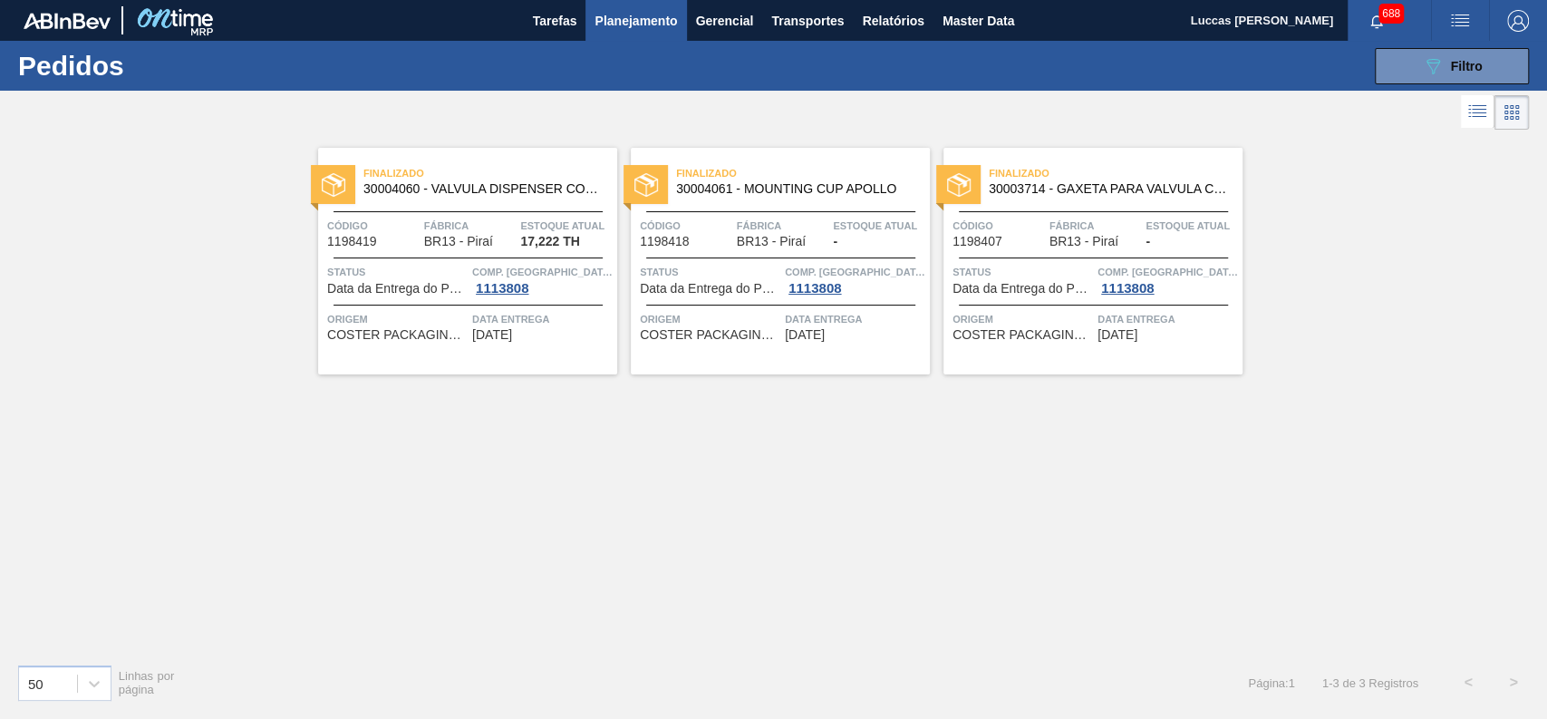
click at [1155, 178] on span "Finalizado" at bounding box center [1116, 173] width 254 height 18
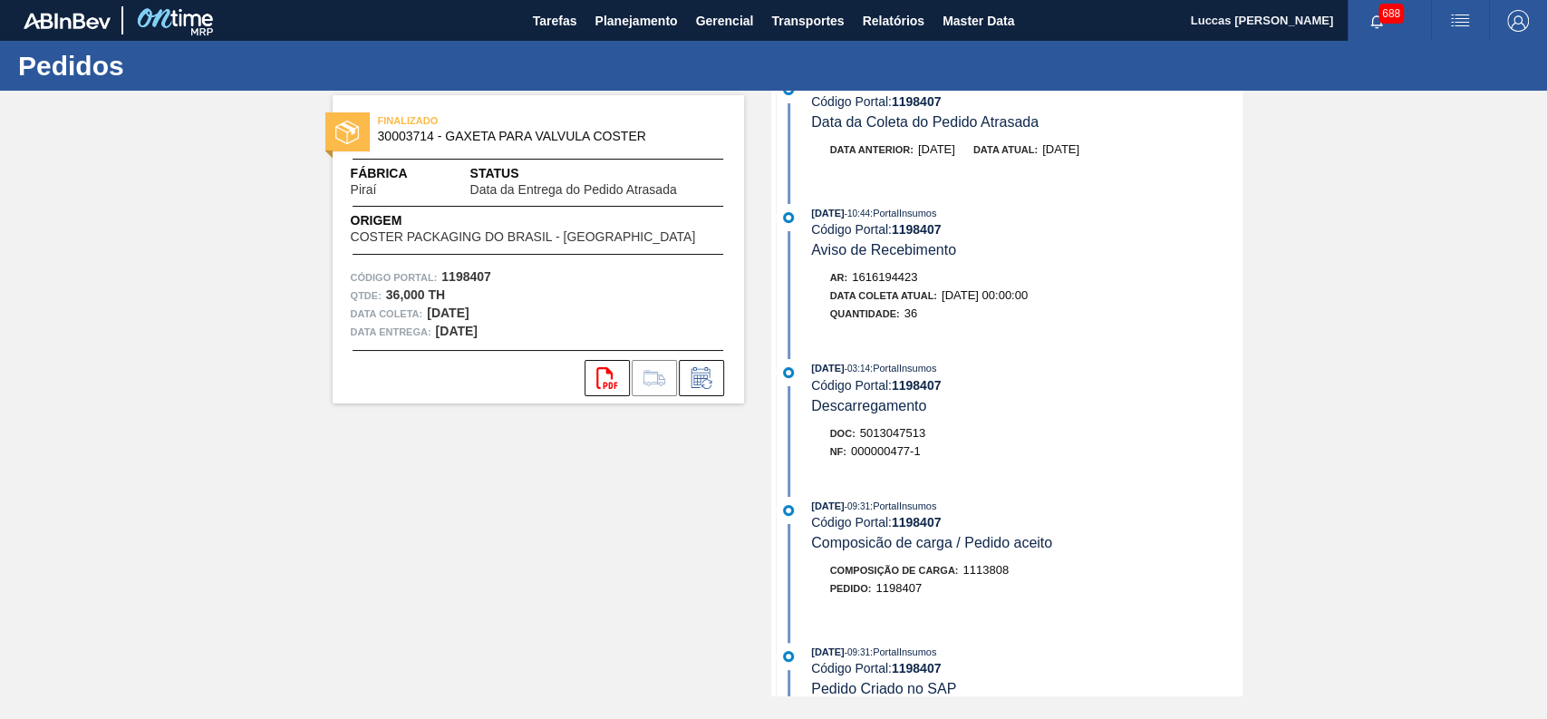
scroll to position [805, 0]
